Goal: Information Seeking & Learning: Learn about a topic

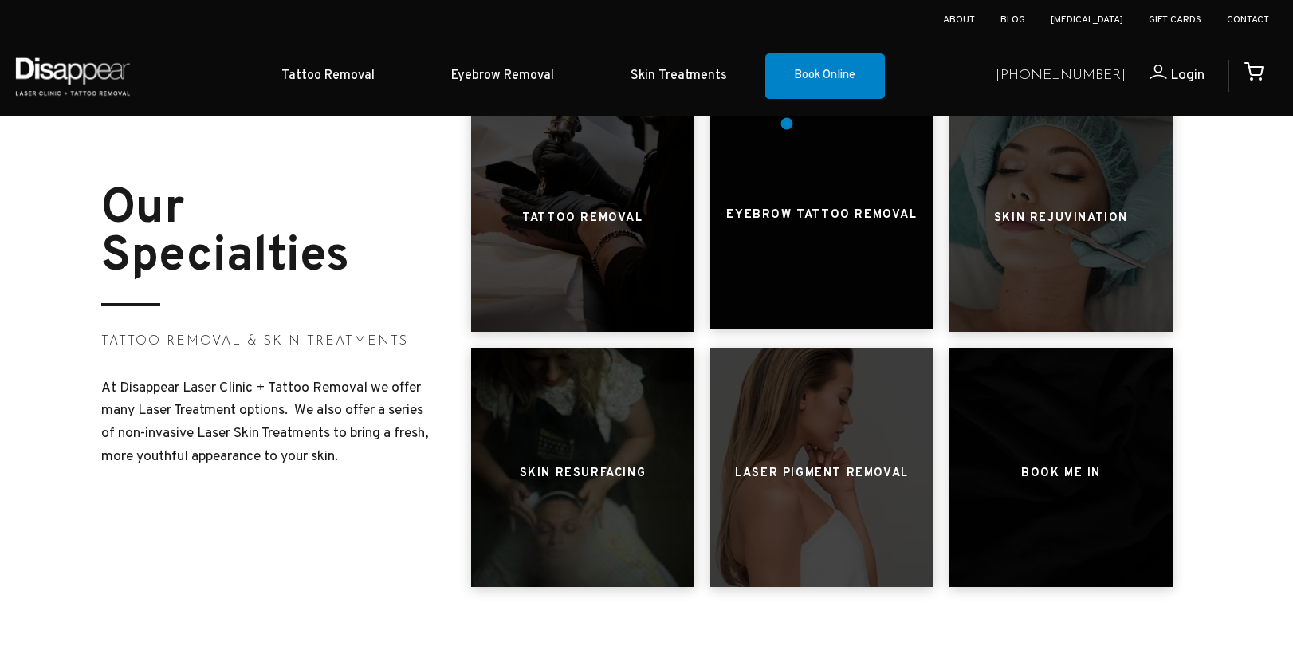
scroll to position [699, 0]
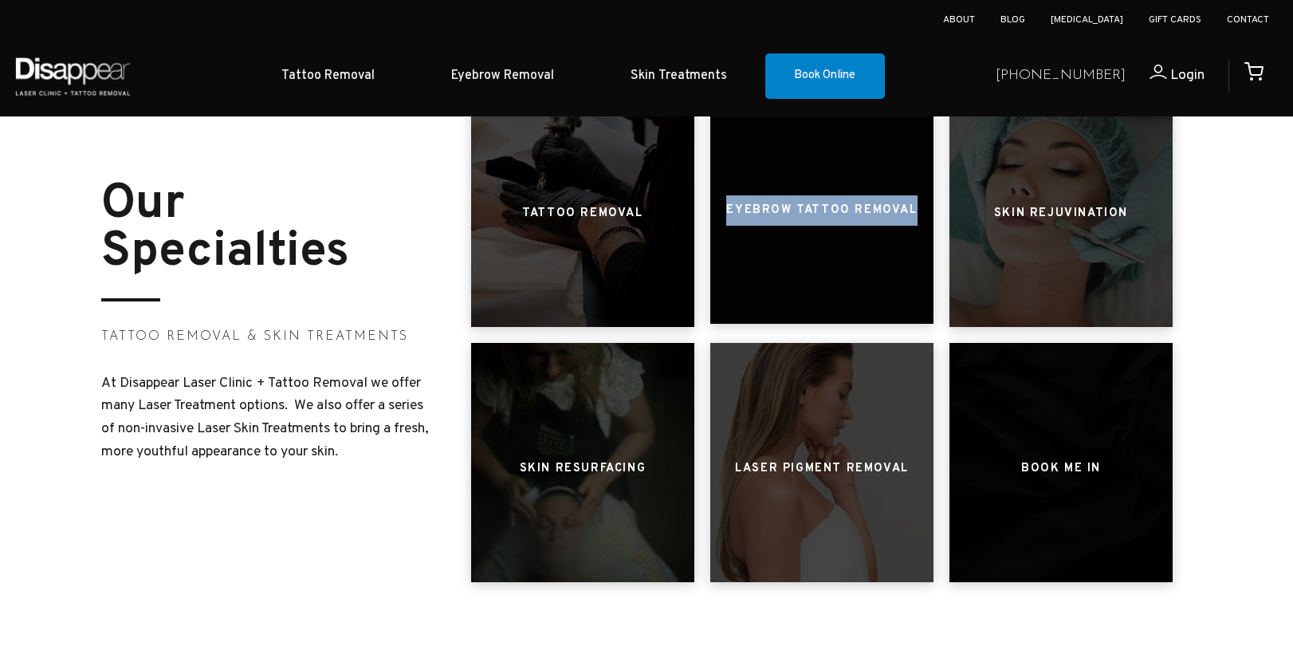
click at [852, 222] on div "Eyebrow Tattoo Removal" at bounding box center [821, 203] width 223 height 239
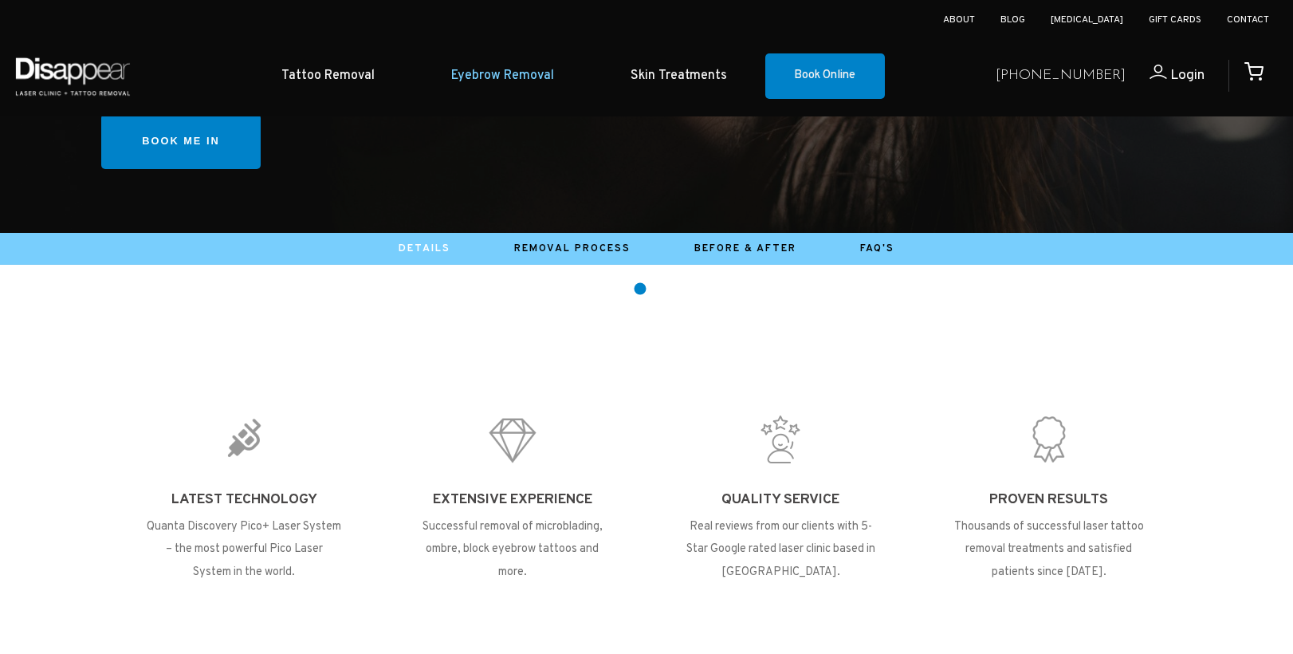
scroll to position [457, 0]
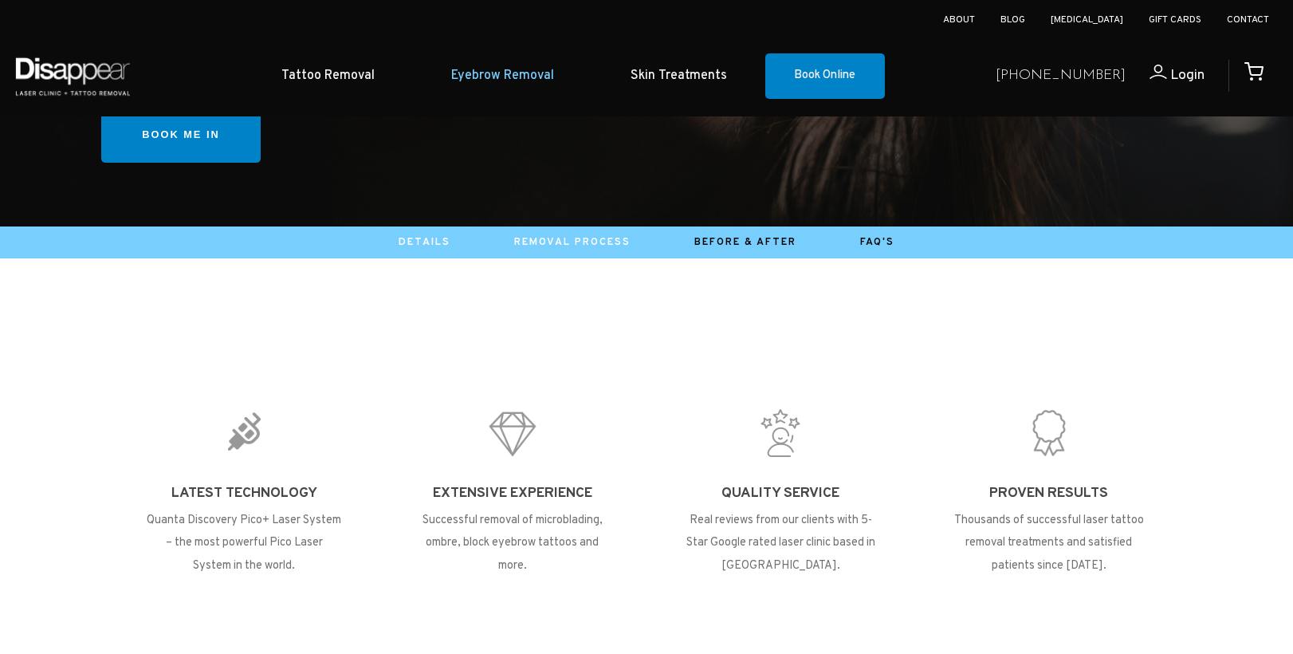
click at [573, 239] on link "Removal Process" at bounding box center [572, 242] width 116 height 13
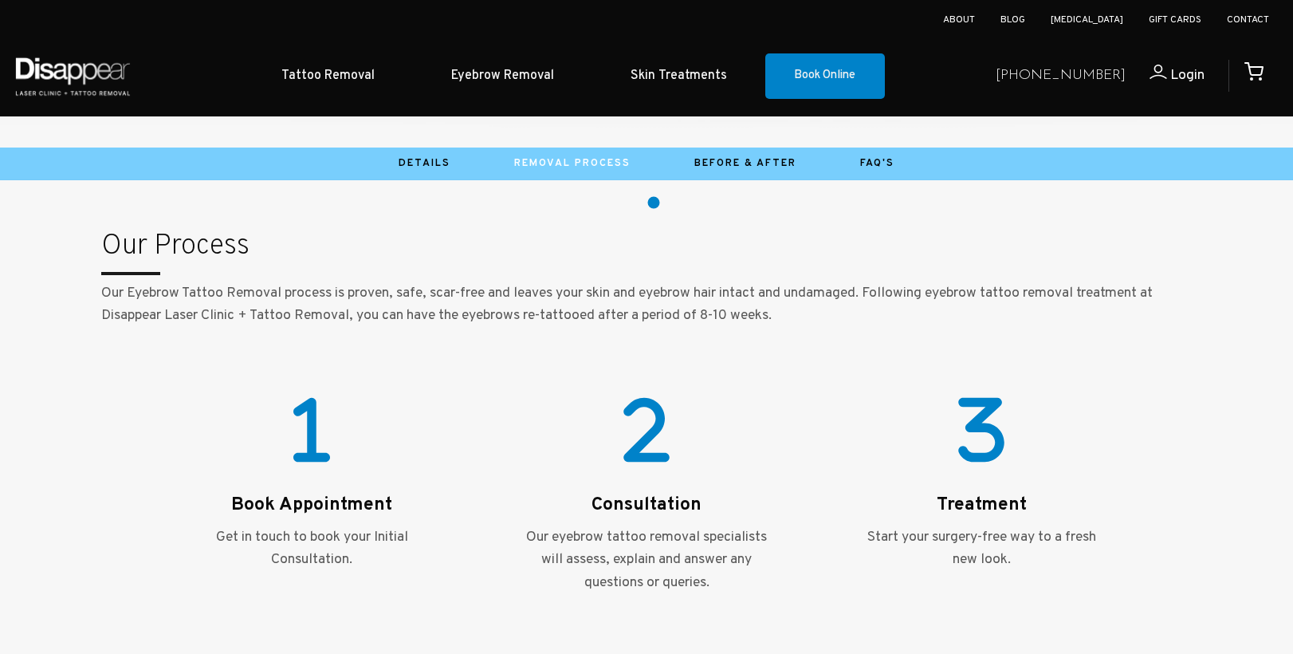
scroll to position [487, 0]
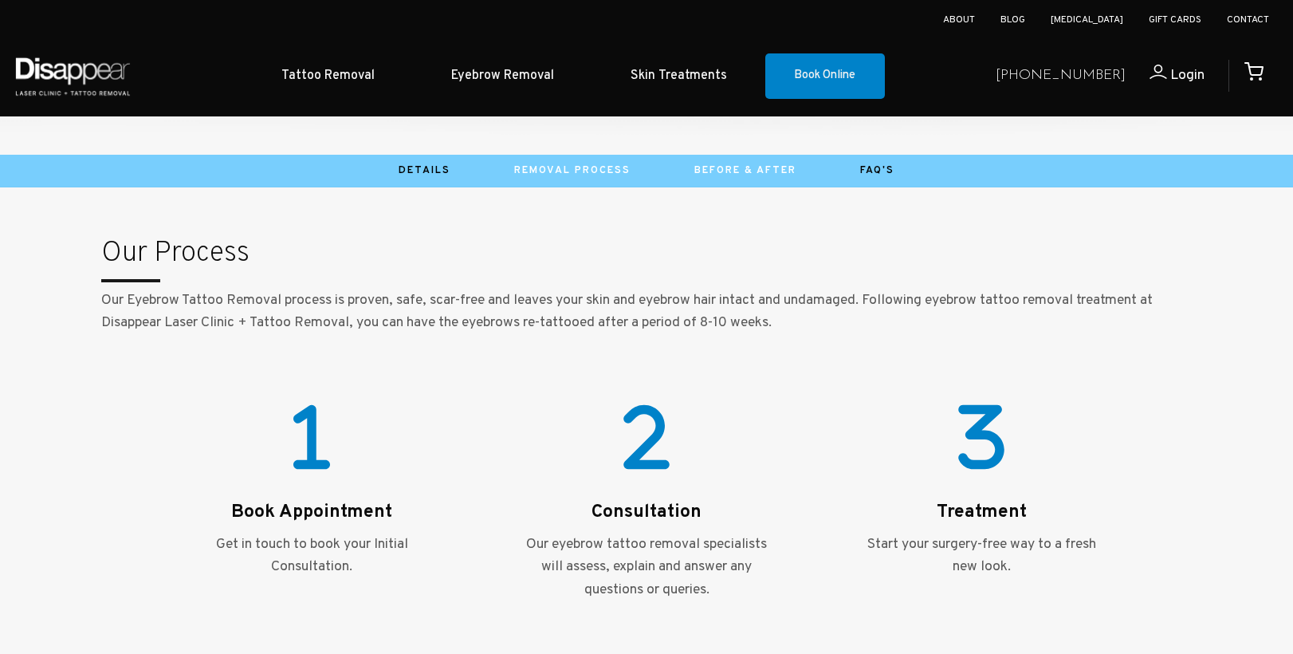
click at [756, 168] on link "Before & After" at bounding box center [745, 170] width 102 height 13
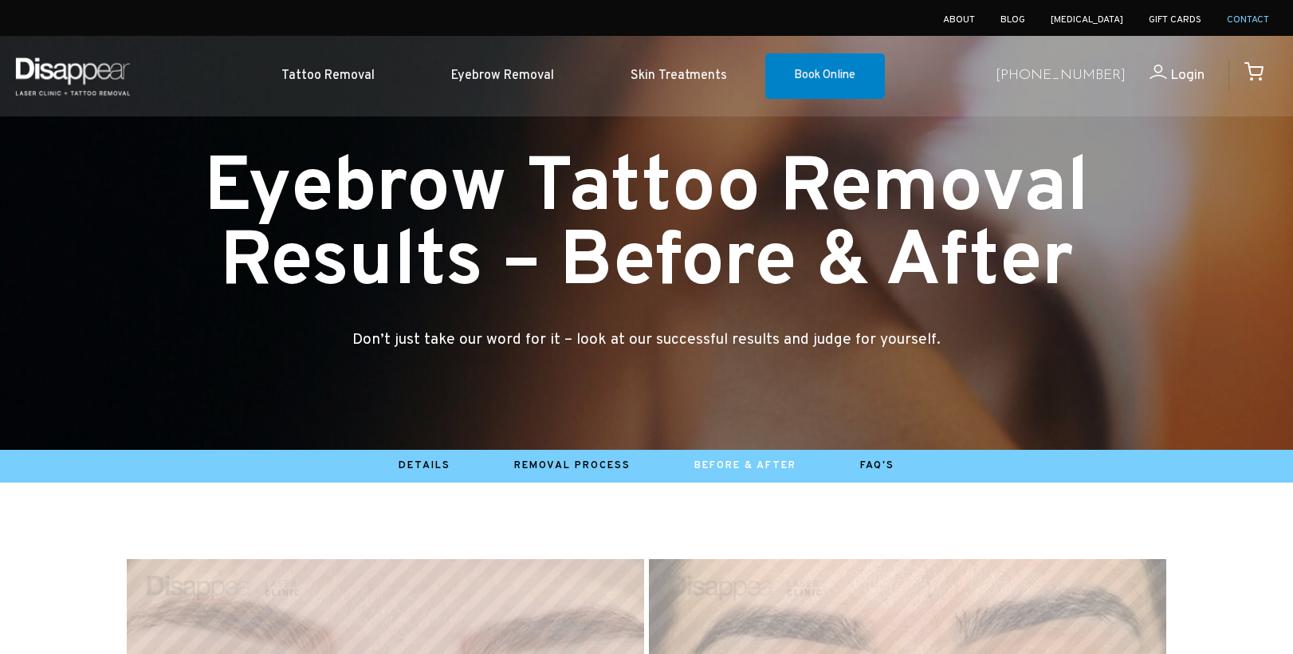
click at [1238, 24] on link "Contact" at bounding box center [1248, 20] width 42 height 13
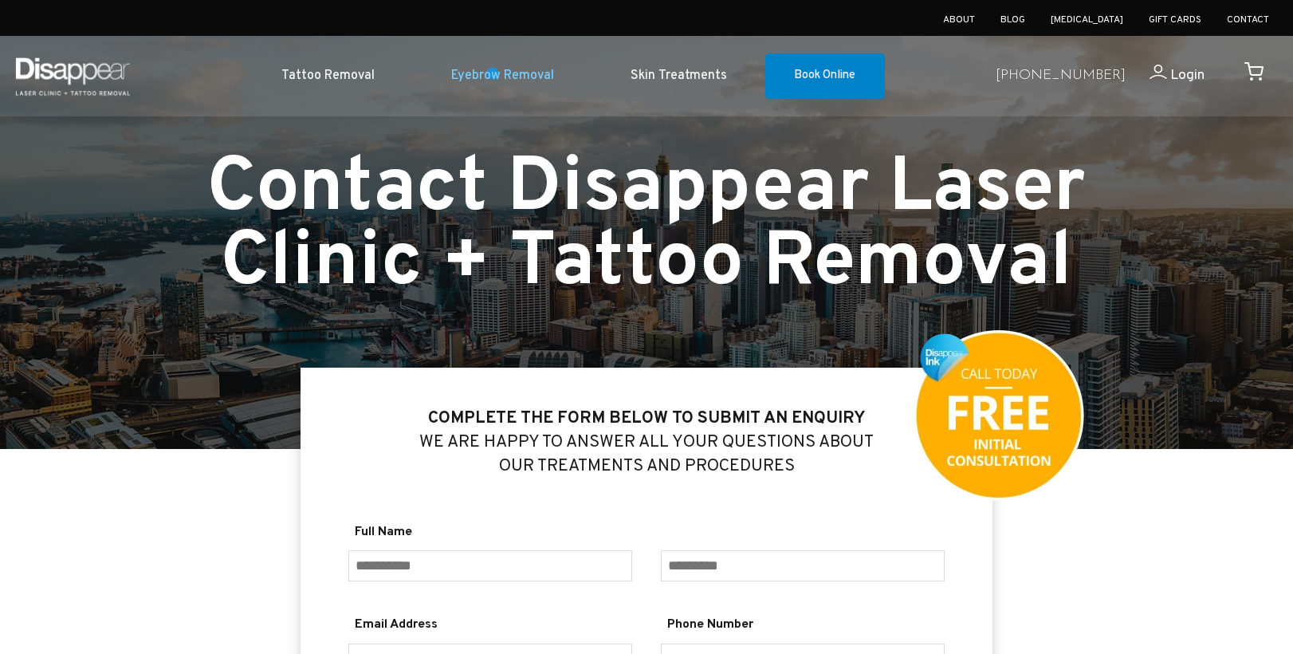
click at [493, 73] on link "Eyebrow Removal" at bounding box center [502, 76] width 179 height 49
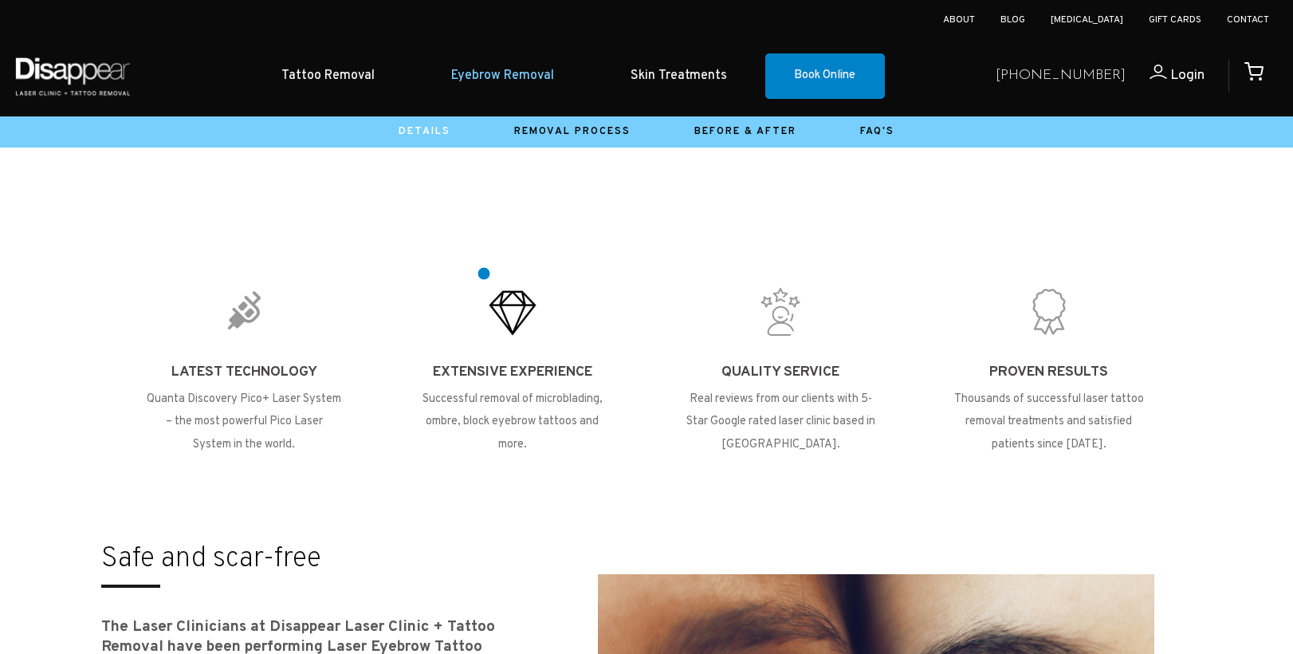
scroll to position [587, 0]
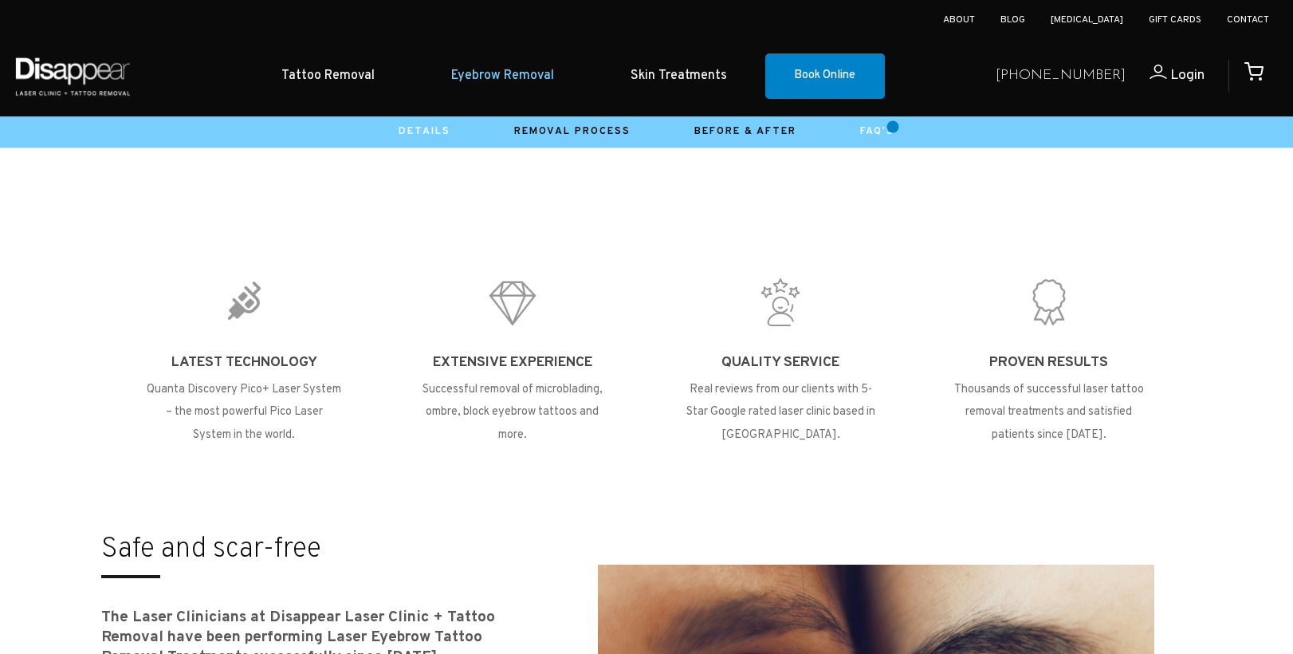
click at [893, 127] on link "FAQ's" at bounding box center [877, 131] width 34 height 13
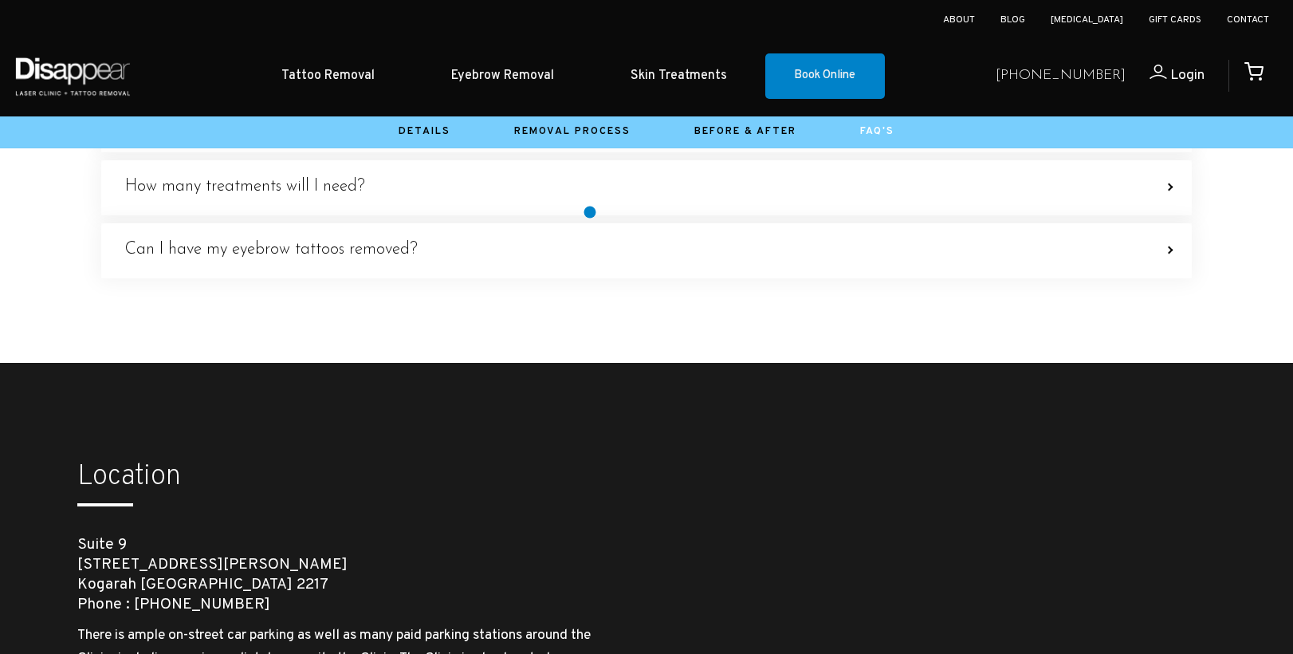
scroll to position [561, 0]
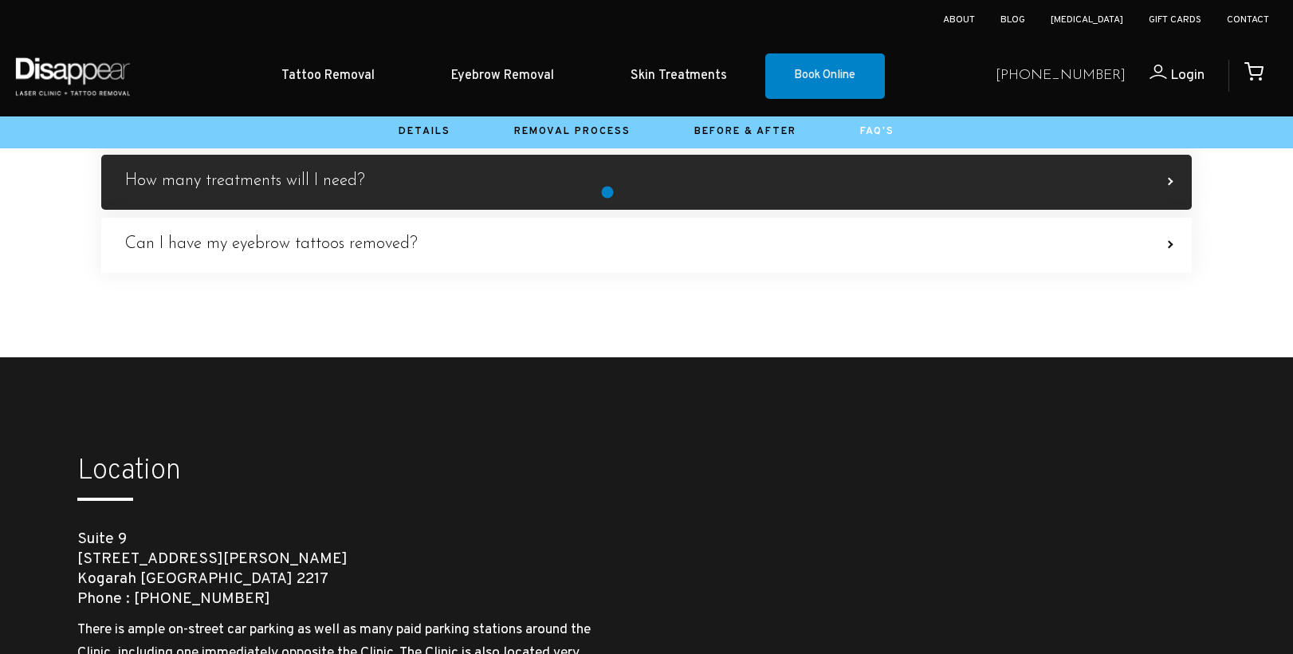
click at [607, 192] on label "How many treatments will I need? On average, between 2 to 4 treatments are requ…" at bounding box center [646, 182] width 1090 height 55
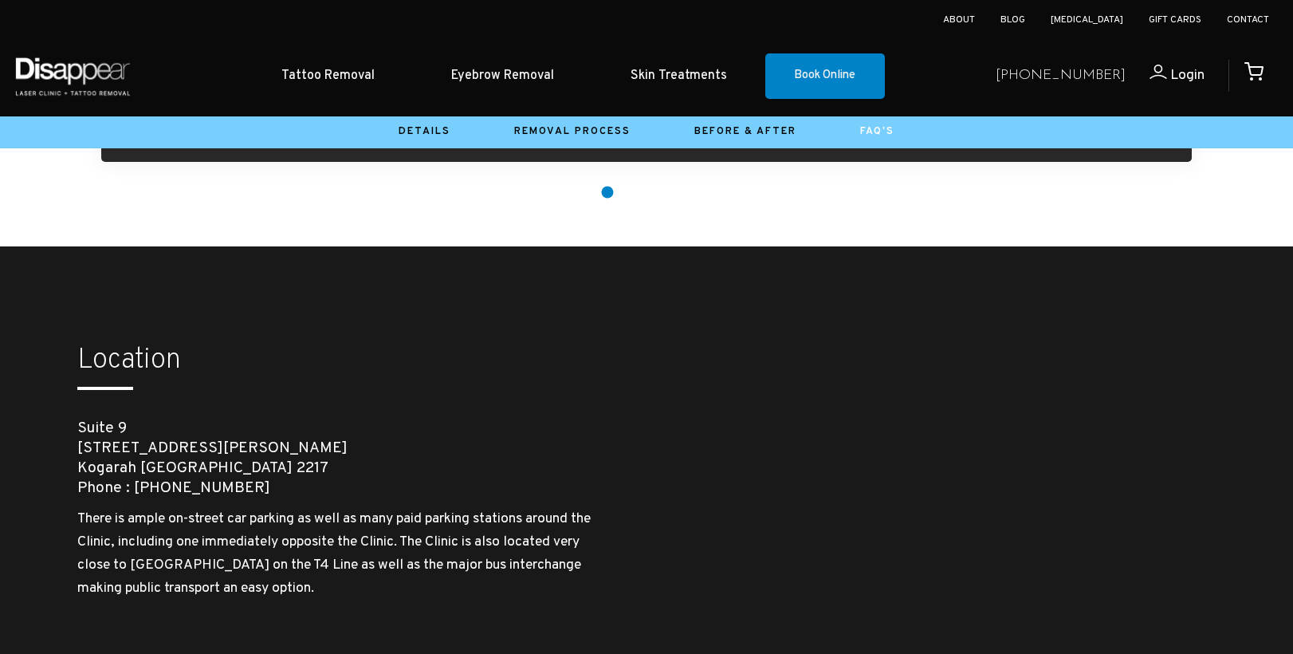
scroll to position [670, 0]
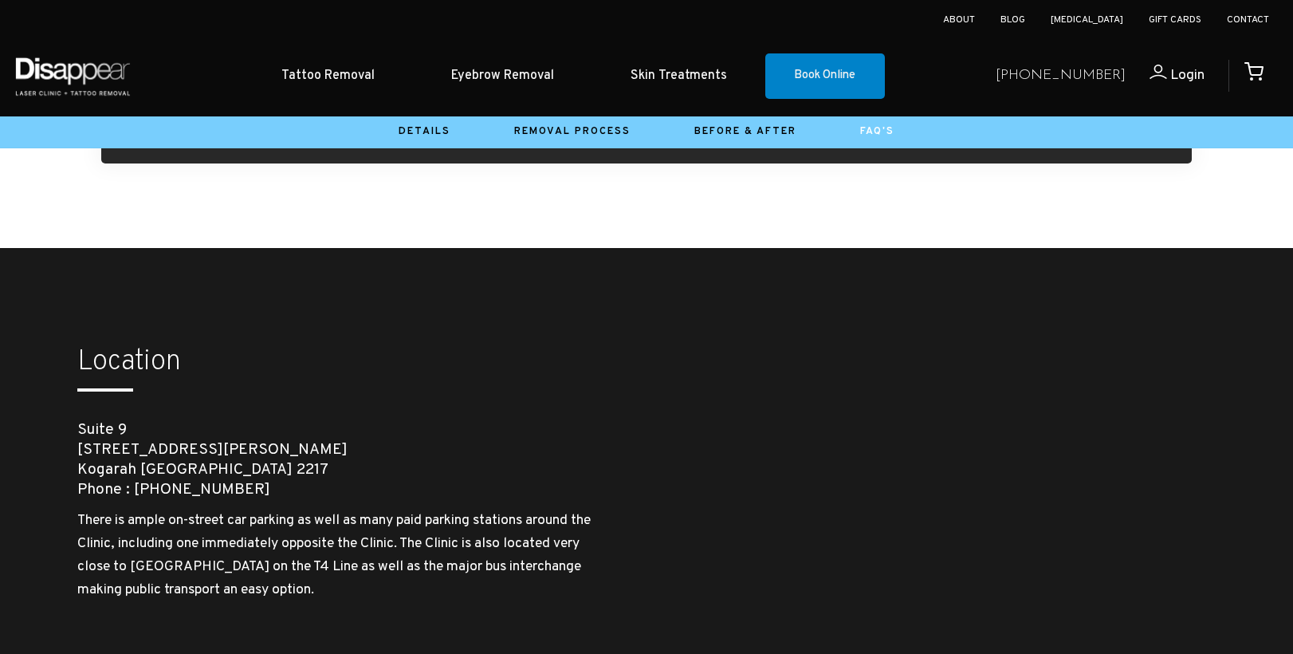
click at [607, 163] on label "Can I have my eyebrow tattoos removed? YES They can be successfully removed aft…" at bounding box center [646, 135] width 1090 height 55
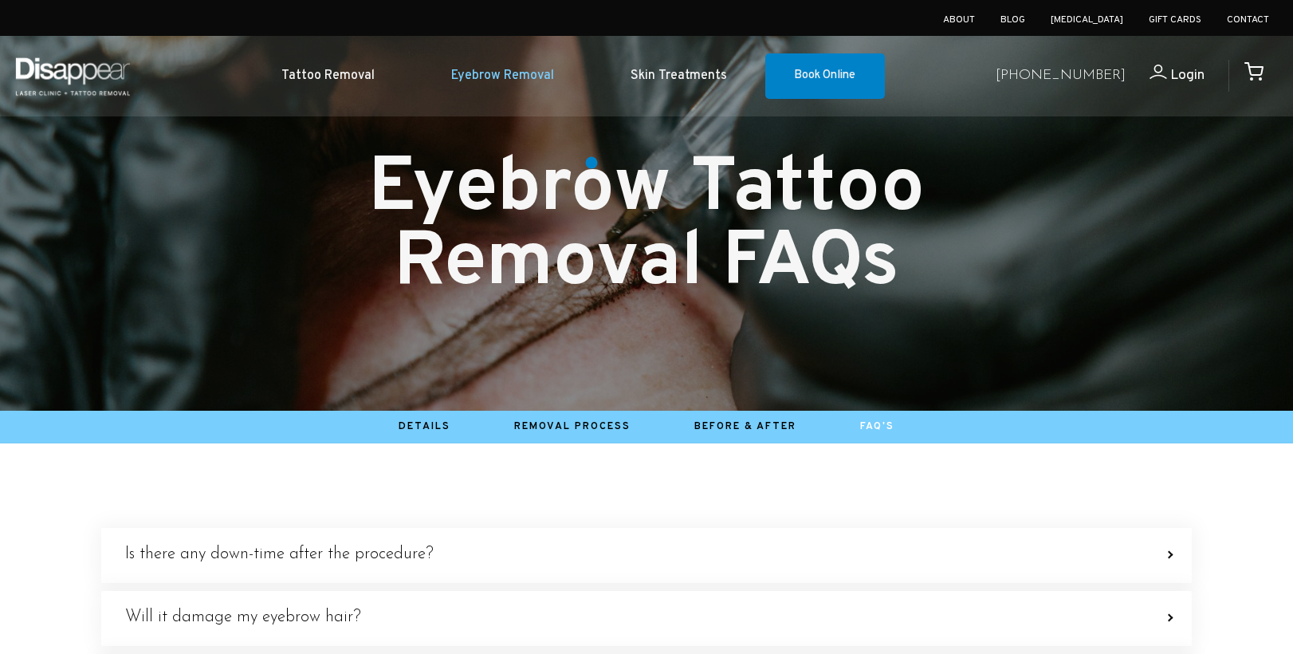
scroll to position [0, 0]
click at [540, 77] on link "Eyebrow Removal" at bounding box center [502, 76] width 179 height 49
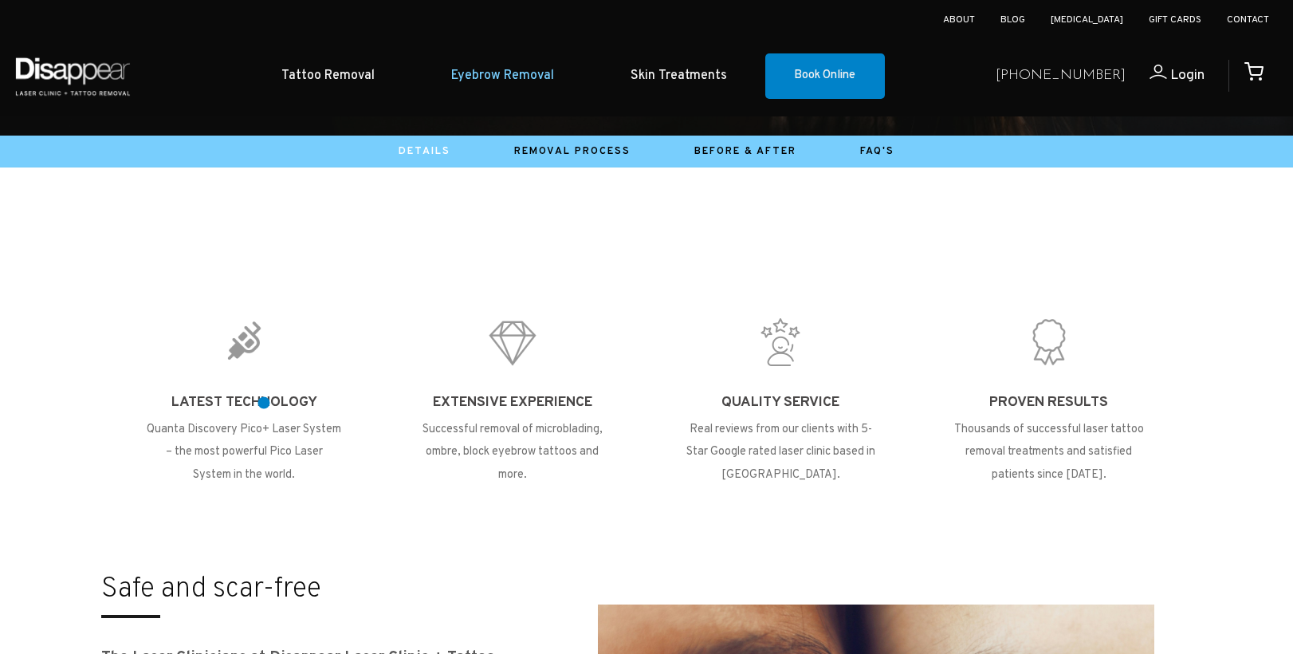
scroll to position [586, 0]
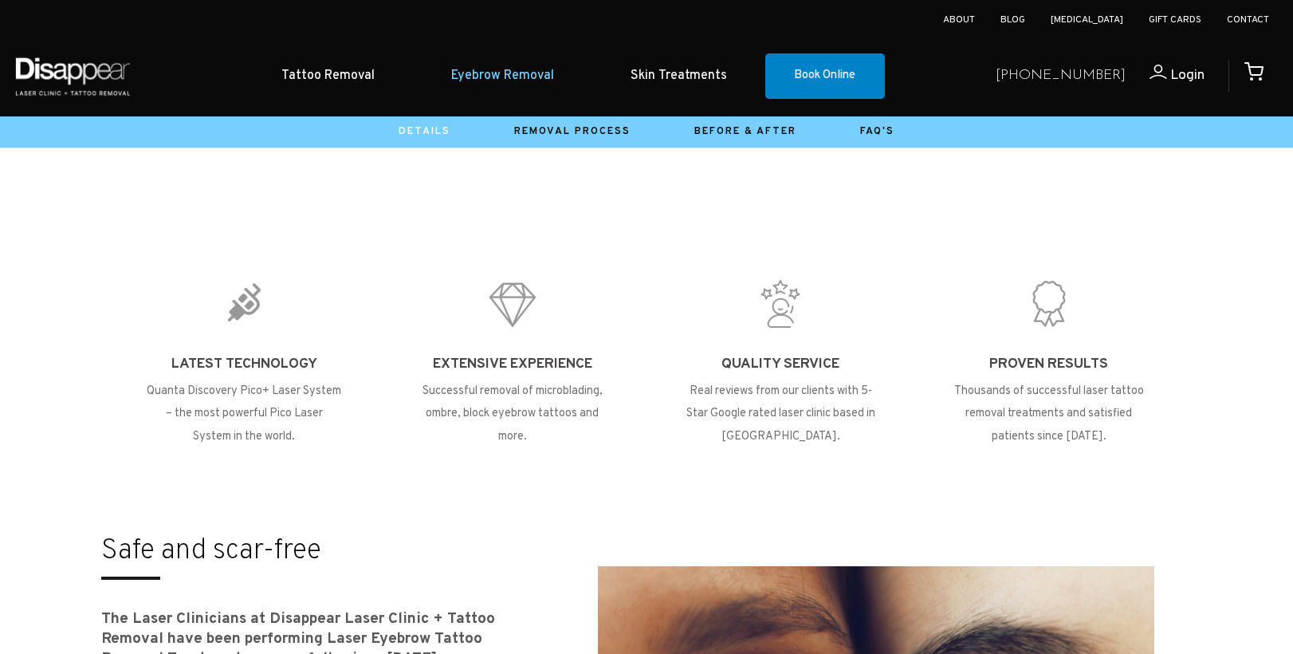
click at [438, 127] on link "Details" at bounding box center [425, 131] width 52 height 13
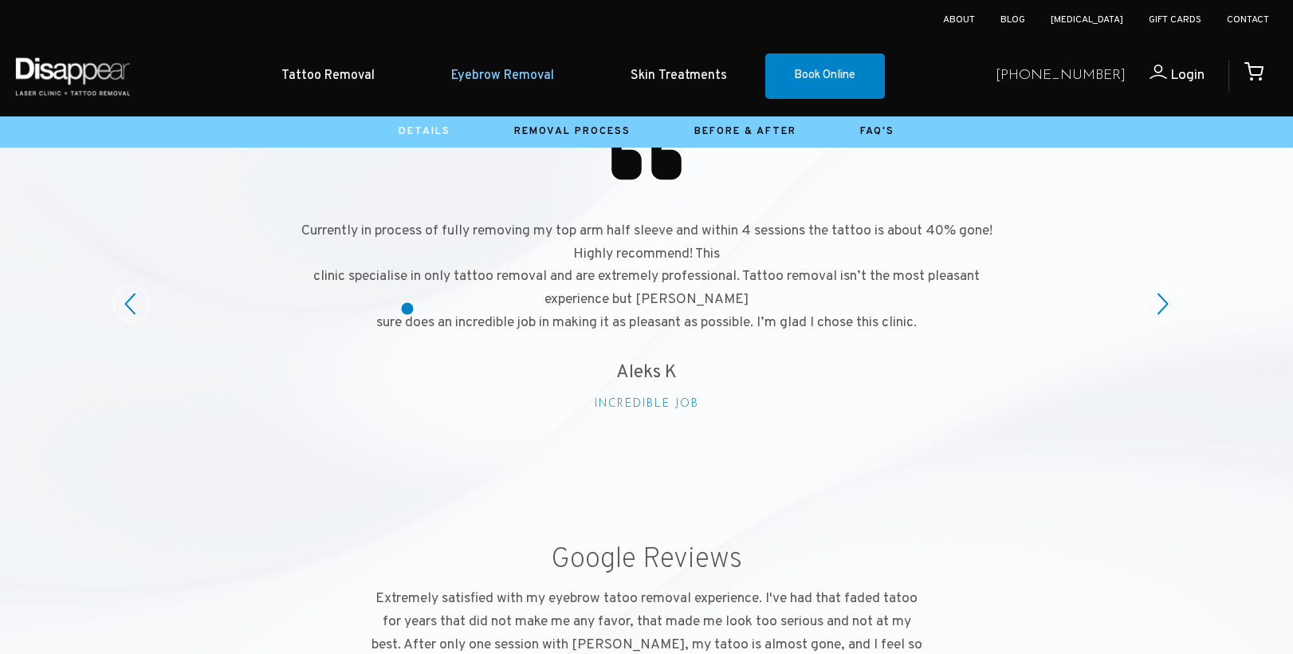
scroll to position [1909, 0]
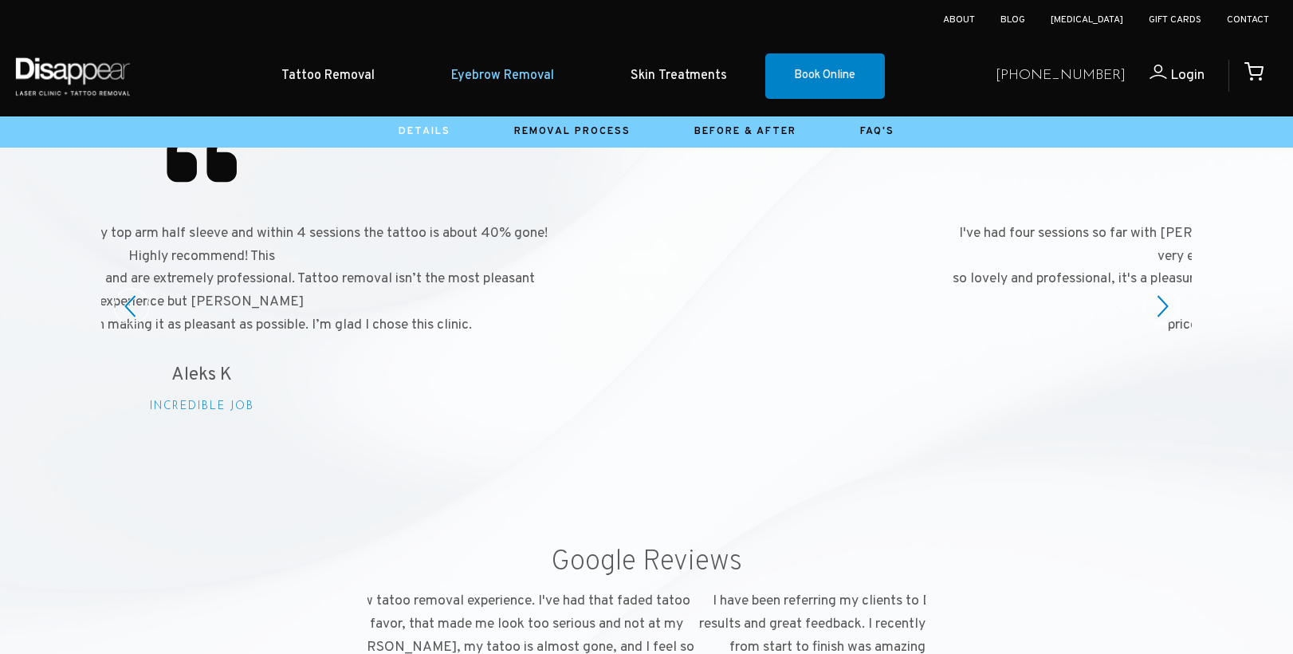
click at [1168, 289] on circle at bounding box center [1161, 306] width 35 height 35
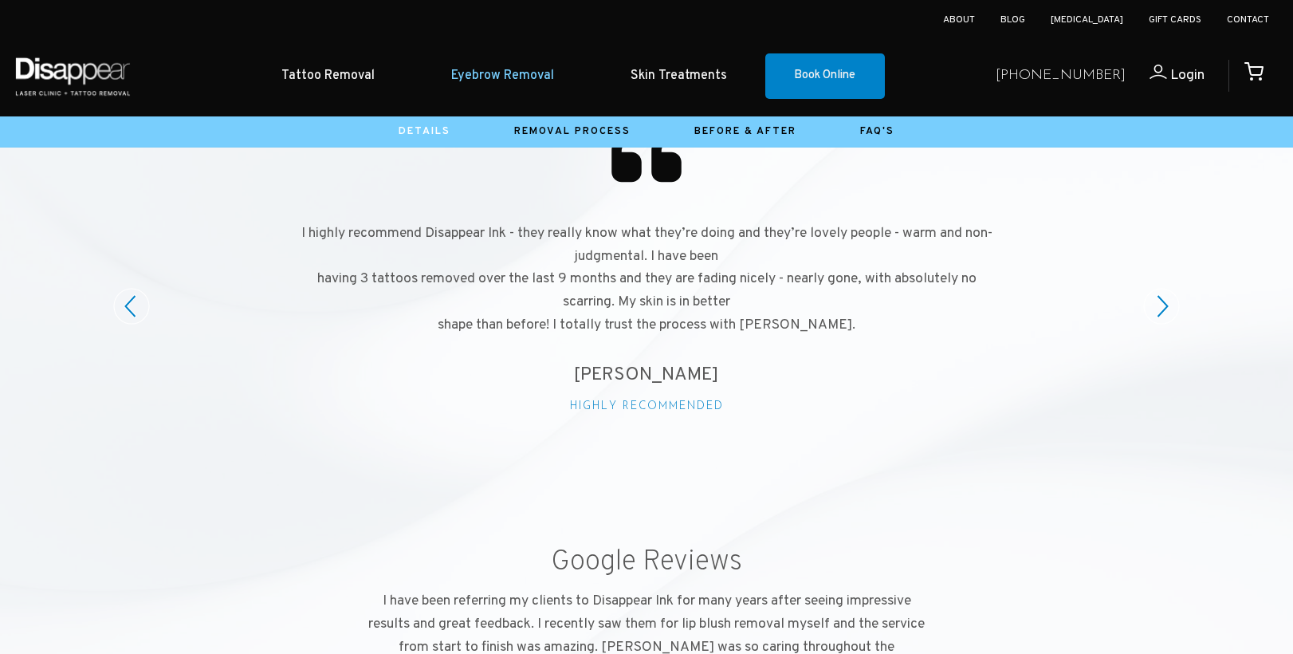
click at [1168, 289] on circle at bounding box center [1161, 306] width 35 height 35
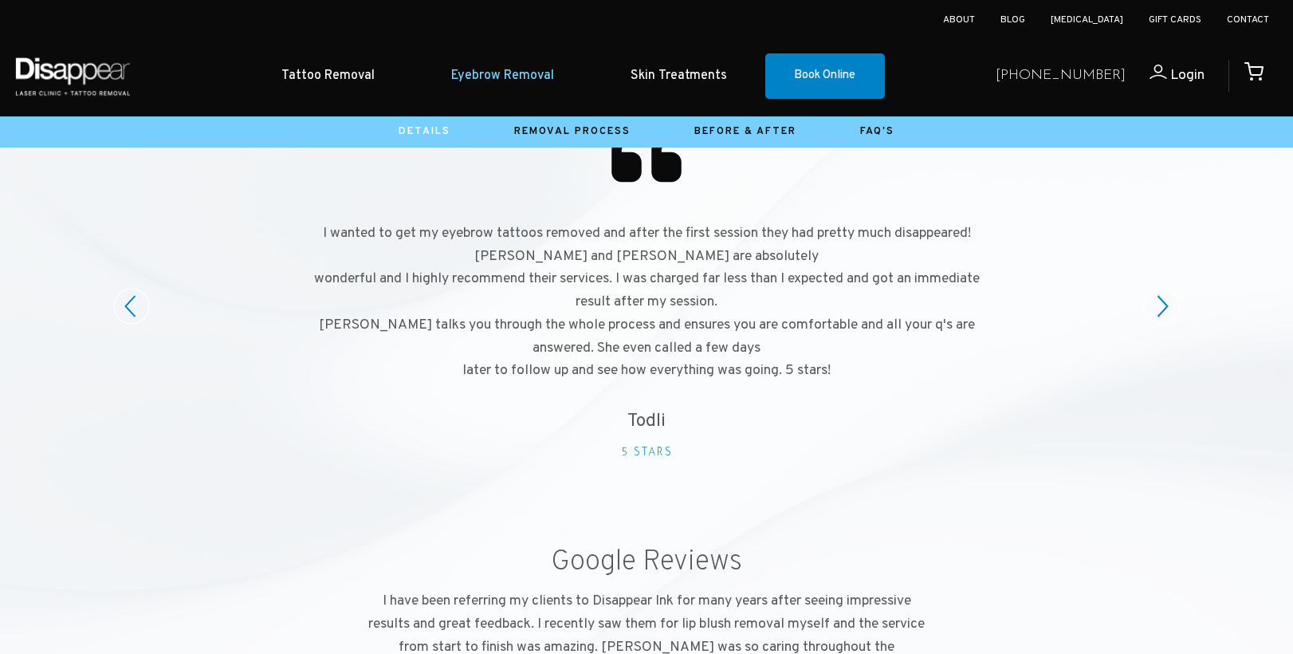
click at [1168, 289] on circle at bounding box center [1161, 306] width 35 height 35
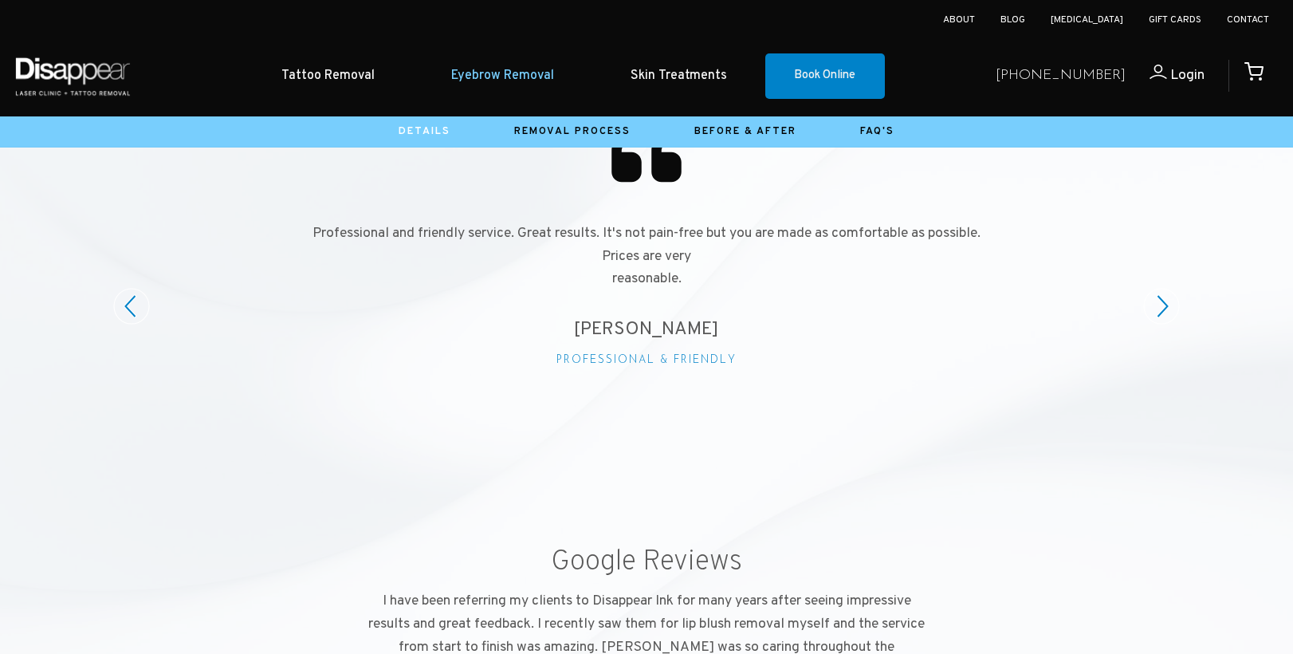
click at [1168, 289] on circle at bounding box center [1161, 306] width 35 height 35
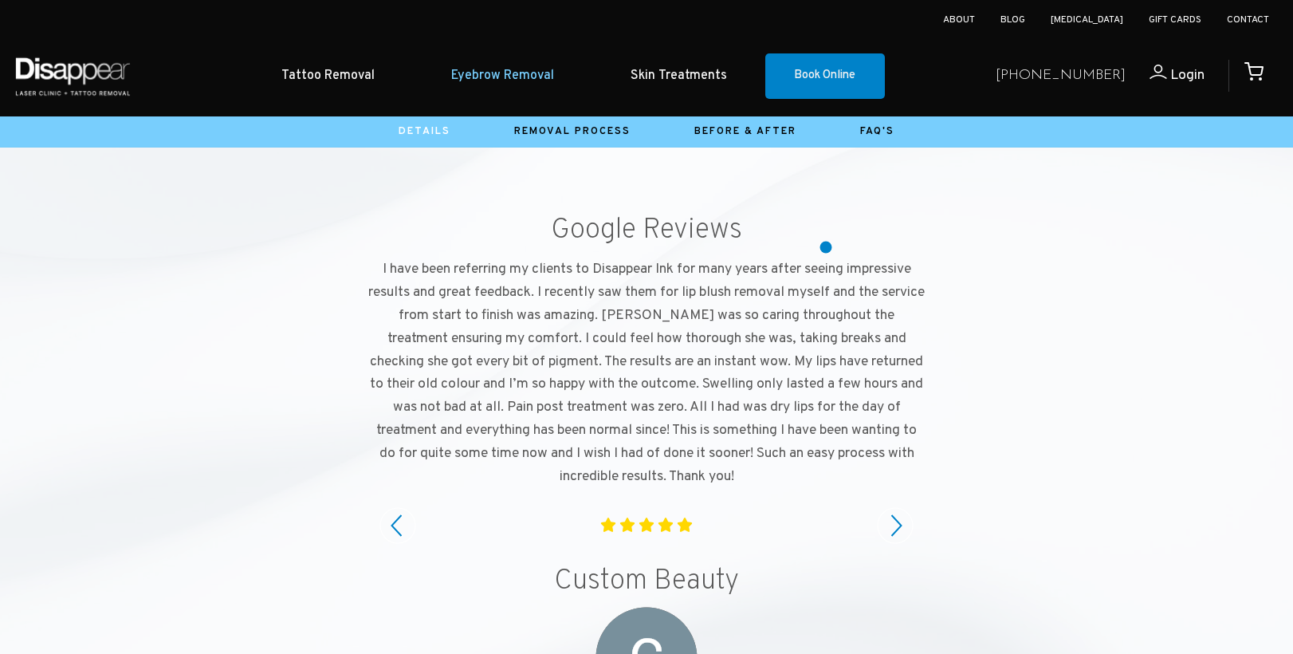
scroll to position [2238, 0]
